Goal: Task Accomplishment & Management: Complete application form

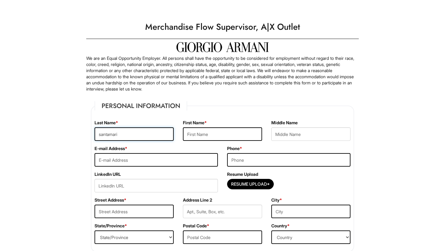
type input "[PERSON_NAME]"
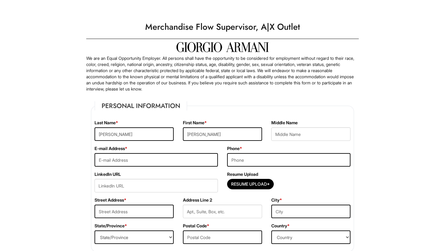
type input "[PERSON_NAME]"
type input "[EMAIL_ADDRESS][DOMAIN_NAME]"
click at [248, 153] on div "Phone *" at bounding box center [289, 159] width 133 height 26
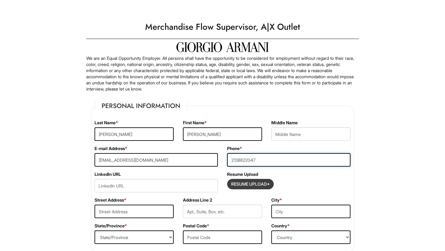
type input "2138822047"
click at [252, 181] on input "Resume Upload*" at bounding box center [251, 184] width 46 height 10
type input "C:\fakepath\Valerie_Santamaria_Resume.pdf"
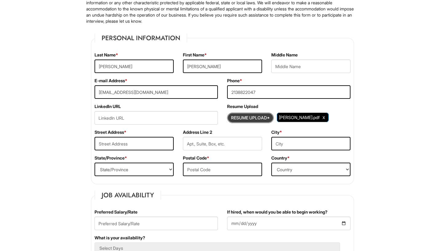
scroll to position [73, 0]
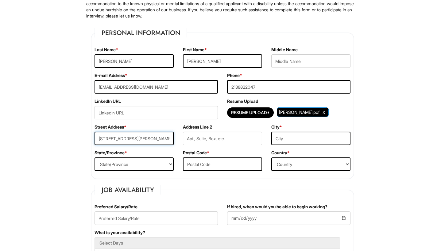
type input "[STREET_ADDRESS][PERSON_NAME]"
type input "A"
type input "HUNTINGTONPARK"
select select "CA"
type input "90255"
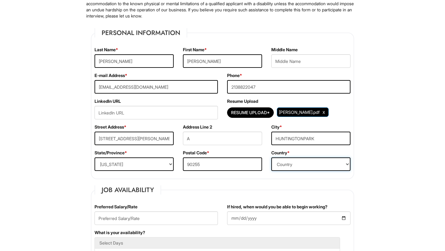
select select "[GEOGRAPHIC_DATA]"
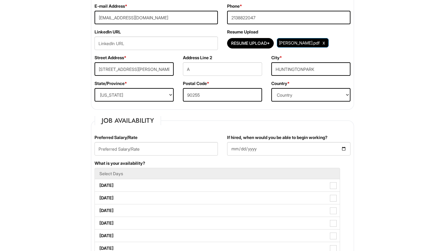
scroll to position [147, 0]
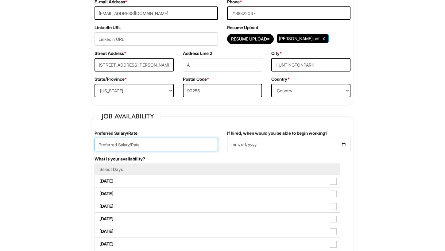
click at [111, 142] on input "text" at bounding box center [156, 145] width 123 height 14
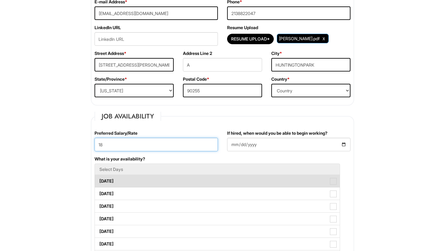
type input "18"
click at [182, 179] on label "[DATE]" at bounding box center [217, 181] width 245 height 12
click at [99, 179] on Available_Monday "[DATE]" at bounding box center [97, 178] width 4 height 4
checkbox Available_Monday "true"
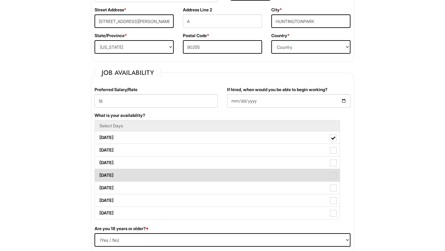
scroll to position [191, 0]
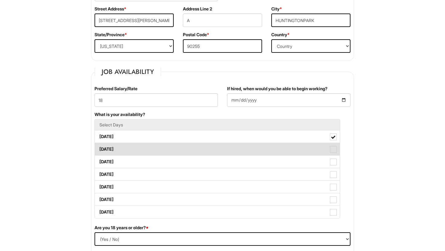
click at [177, 148] on label "[DATE]" at bounding box center [217, 149] width 245 height 12
click at [99, 148] on Available_Tuesday "[DATE]" at bounding box center [97, 146] width 4 height 4
checkbox Available_Tuesday "true"
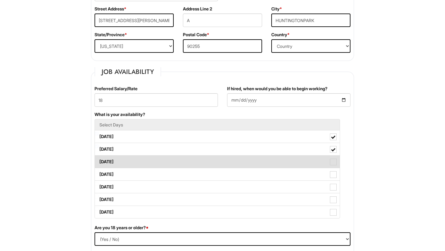
click at [175, 159] on label "[DATE]" at bounding box center [217, 162] width 245 height 12
click at [99, 159] on Available_Wednesday "[DATE]" at bounding box center [97, 159] width 4 height 4
checkbox Available_Wednesday "true"
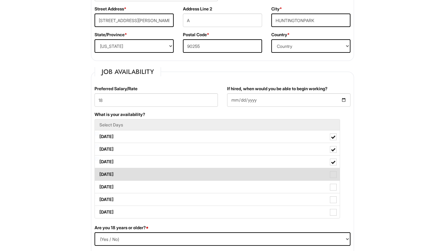
click at [170, 173] on label "[DATE]" at bounding box center [217, 174] width 245 height 12
click at [99, 173] on Available_Thursday "[DATE]" at bounding box center [97, 171] width 4 height 4
checkbox Available_Thursday "true"
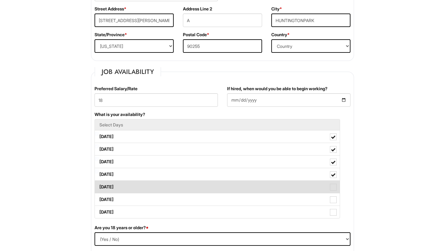
click at [166, 188] on label "[DATE]" at bounding box center [217, 187] width 245 height 12
click at [99, 186] on Available_Friday "[DATE]" at bounding box center [97, 184] width 4 height 4
checkbox Available_Friday "true"
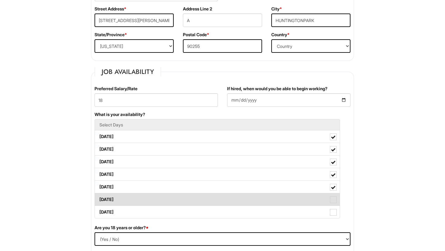
click at [162, 201] on label "[DATE]" at bounding box center [217, 199] width 245 height 12
click at [99, 199] on Available_Saturday "[DATE]" at bounding box center [97, 197] width 4 height 4
checkbox Available_Saturday "true"
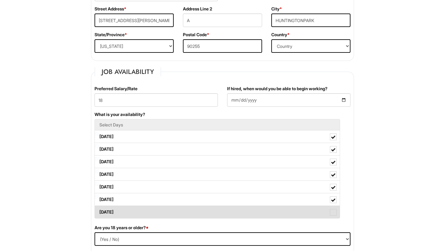
click at [161, 216] on label "[DATE]" at bounding box center [217, 212] width 245 height 12
click at [99, 211] on Available_Sunday "[DATE]" at bounding box center [97, 209] width 4 height 4
checkbox Available_Sunday "true"
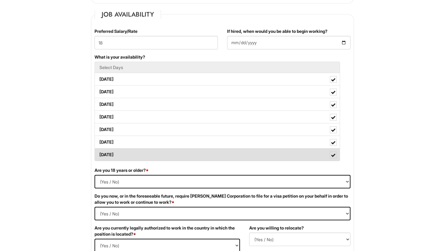
scroll to position [252, 0]
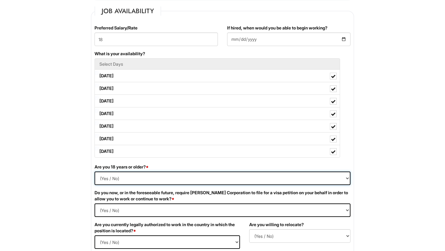
select select "Yes"
select Required "No"
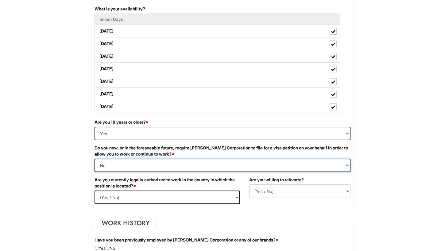
scroll to position [300, 0]
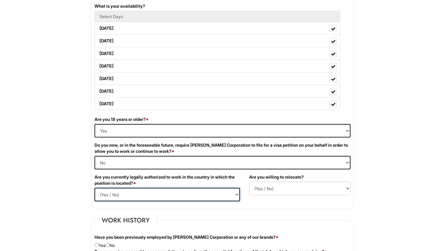
select select "Yes"
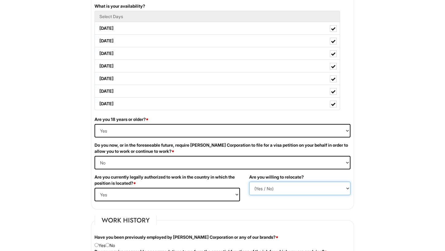
select select "N"
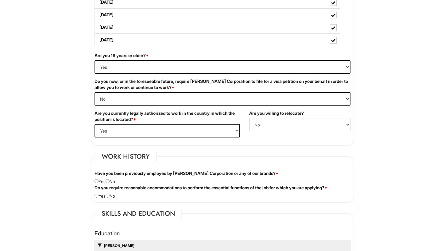
scroll to position [365, 0]
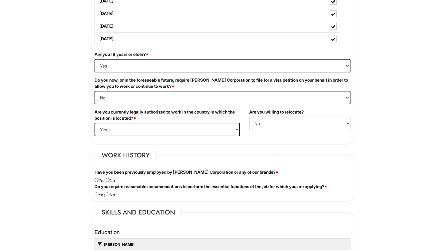
click at [110, 180] on input "radio" at bounding box center [108, 180] width 4 height 4
radio input "true"
click at [96, 194] on input "radio" at bounding box center [97, 195] width 4 height 4
radio input "true"
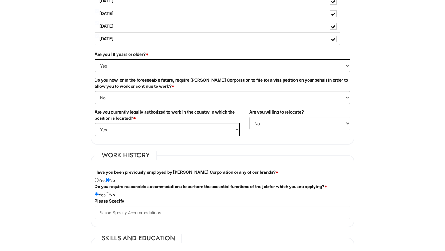
click at [110, 193] on input "radio" at bounding box center [108, 195] width 4 height 4
radio input "true"
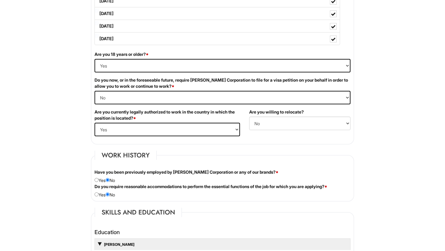
click at [62, 197] on html "Please Complete This Form 1 2 3 Merchandise Flow Supervisor, A|X Outlet PLEASE …" at bounding box center [222, 235] width 445 height 1200
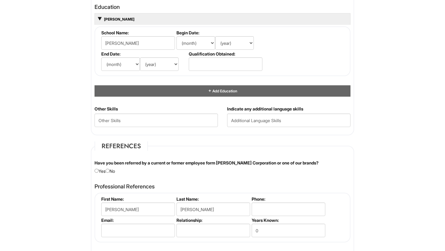
scroll to position [593, 0]
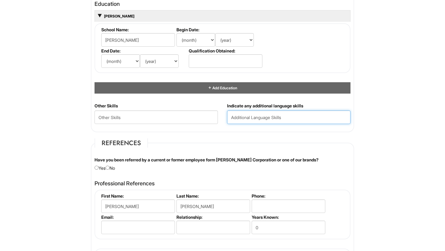
click at [241, 114] on input "text" at bounding box center [288, 118] width 123 height 14
type input "English/spanish"
click at [110, 167] on input "radio" at bounding box center [108, 168] width 4 height 4
radio input "true"
click at [75, 170] on html "Please Complete This Form 1 2 3 Merchandise Flow Supervisor, A|X Outlet PLEASE …" at bounding box center [222, 7] width 445 height 1200
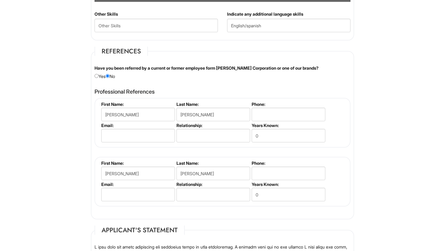
scroll to position [690, 0]
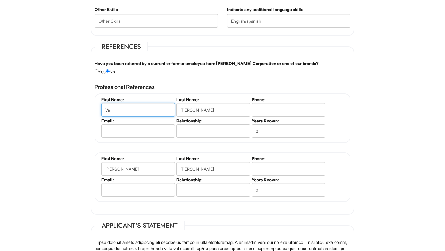
type input "V"
type input "[PERSON_NAME]"
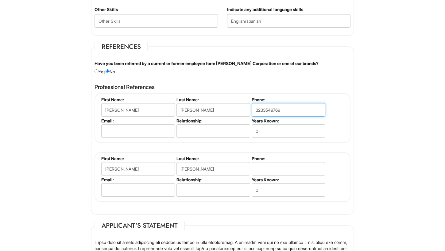
type input "3233549769"
click at [235, 128] on input "text" at bounding box center [214, 131] width 74 height 14
type input "sister"
click at [284, 130] on input "0" at bounding box center [289, 131] width 74 height 14
type input "30"
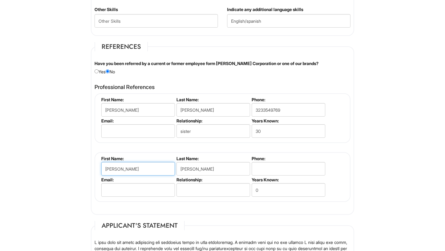
click at [157, 169] on input "[PERSON_NAME]" at bounding box center [138, 169] width 74 height 14
type input "V"
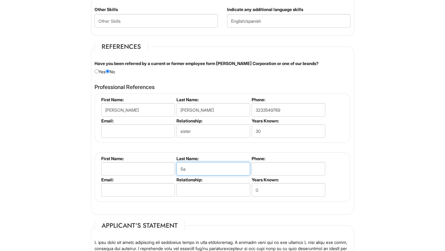
type input "S"
click at [158, 167] on input "text" at bounding box center [138, 169] width 74 height 14
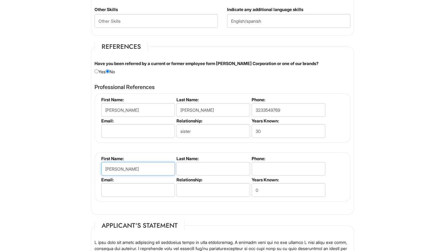
type input "[PERSON_NAME]"
click at [198, 171] on input "text" at bounding box center [214, 169] width 74 height 14
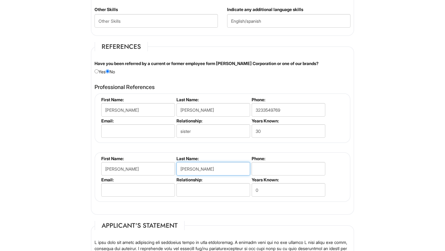
type input "[PERSON_NAME]"
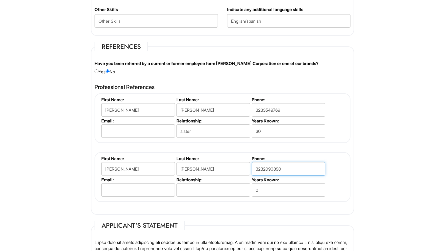
type input "3232090890"
click at [272, 189] on input "0" at bounding box center [289, 190] width 74 height 14
type input "8"
click at [187, 186] on input "text" at bounding box center [214, 190] width 74 height 14
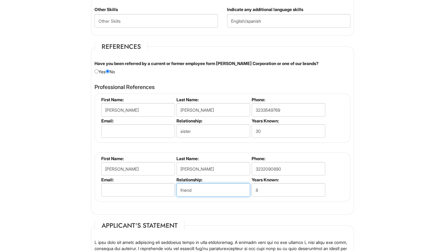
type input "friend"
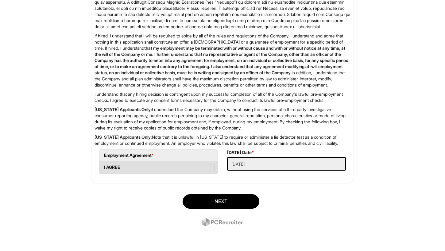
scroll to position [970, 0]
click at [208, 166] on span at bounding box center [211, 167] width 7 height 7
click at [103, 166] on AGREE "I AGREE" at bounding box center [101, 164] width 4 height 4
checkbox AGREE "true"
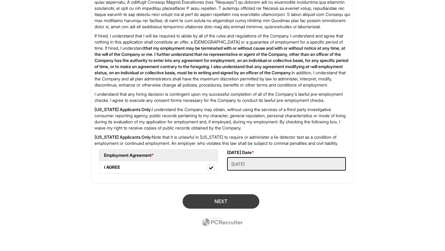
click at [218, 201] on button "Next" at bounding box center [221, 201] width 77 height 14
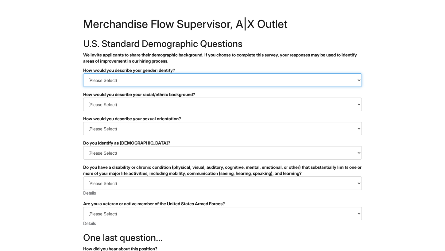
select select "Woman"
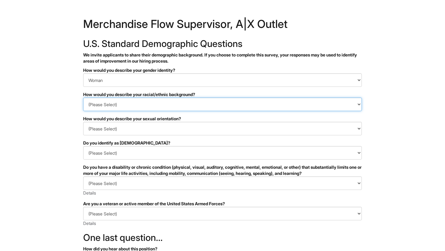
select select "Hispanic, Latinx or of Spanish Origin"
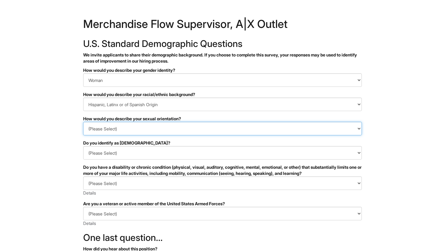
select select "I don't wish to answer"
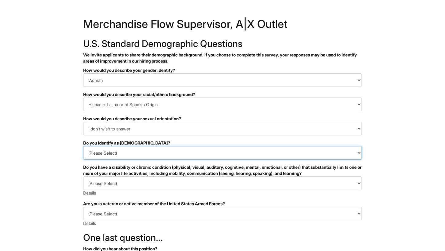
select select "No"
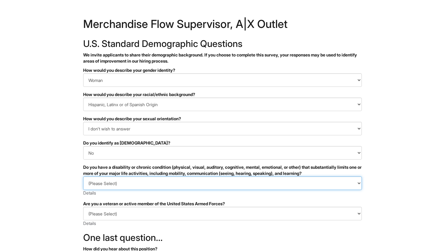
select select "NO, I DON'T HAVE A DISABILITY"
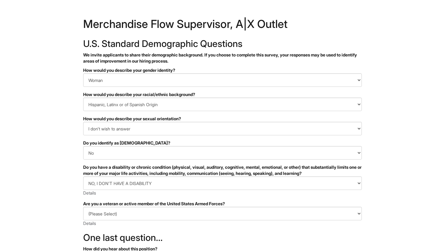
click at [58, 191] on html "&nbsp; ✔ 2 3 Merchandise Flow Supervisor, A|X Outlet U.S. Standard Demographic …" at bounding box center [222, 173] width 445 height 346
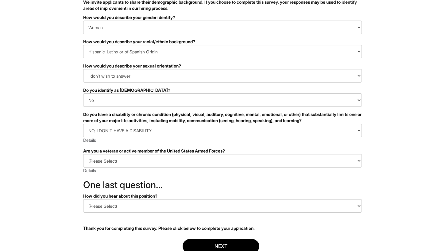
scroll to position [56, 0]
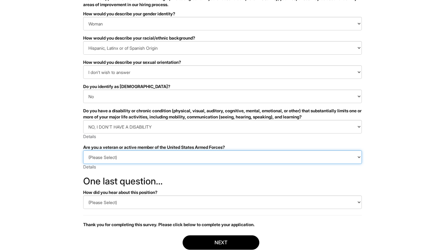
select select "I AM NOT A PROTECTED VETERAN"
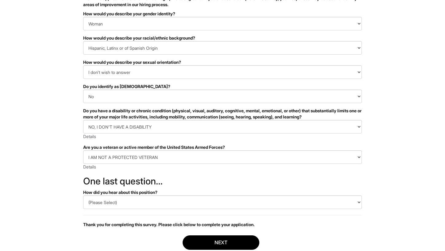
click at [64, 177] on html "&nbsp; ✔ 2 3 Merchandise Flow Supervisor, A|X Outlet U.S. Standard Demographic …" at bounding box center [222, 117] width 445 height 346
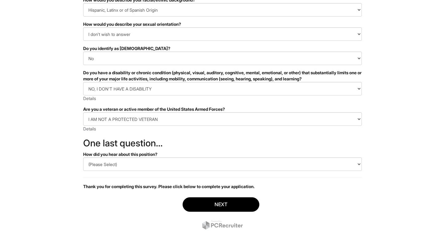
scroll to position [95, 0]
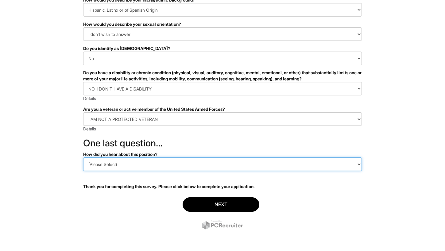
select select "Indeed"
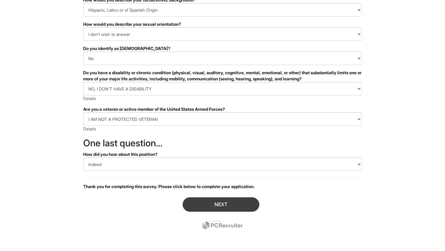
click at [199, 205] on button "Next" at bounding box center [221, 204] width 77 height 14
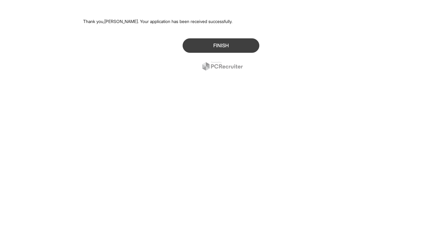
click at [210, 43] on button "Finish" at bounding box center [221, 45] width 77 height 14
